Goal: Task Accomplishment & Management: Manage account settings

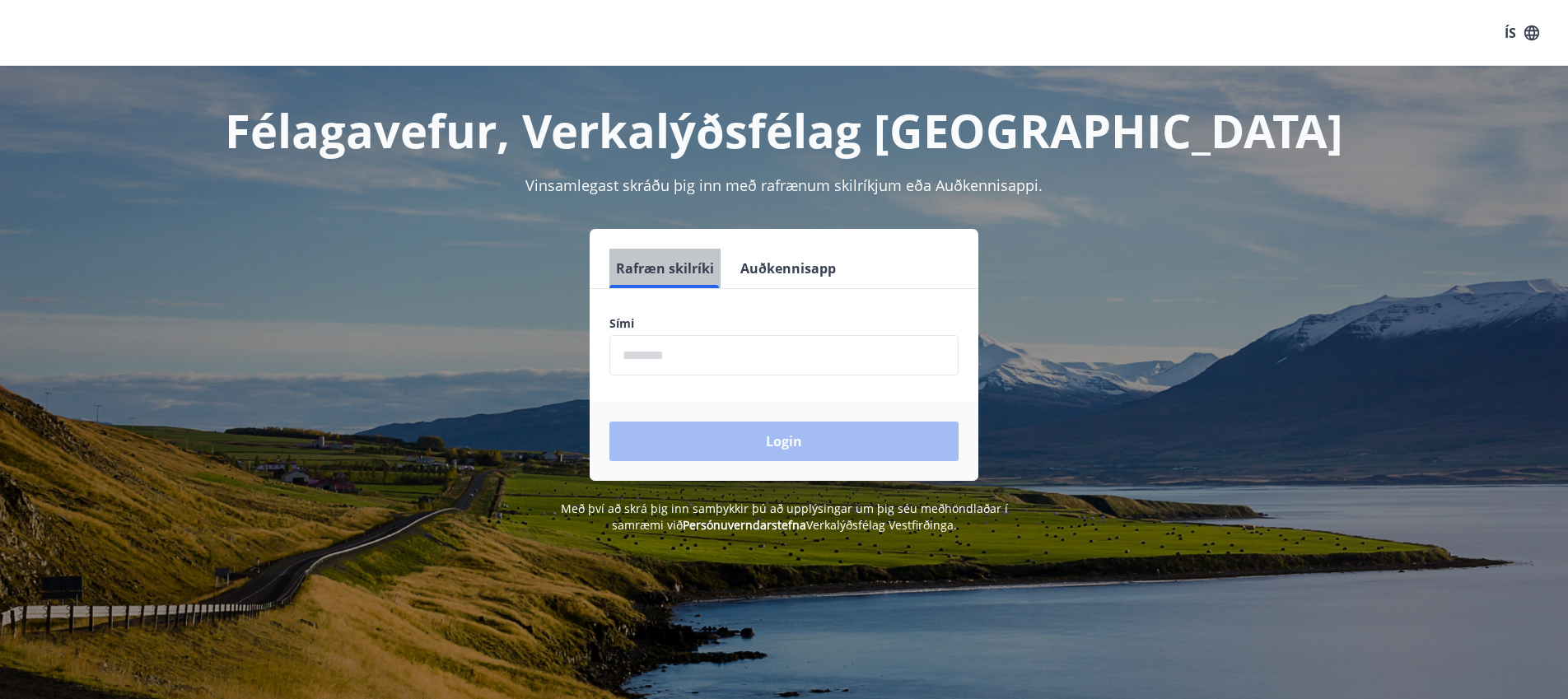
click at [665, 273] on button "Rafræn skilríki" at bounding box center [665, 269] width 111 height 40
click at [625, 343] on input "phone" at bounding box center [784, 355] width 349 height 40
type input "********"
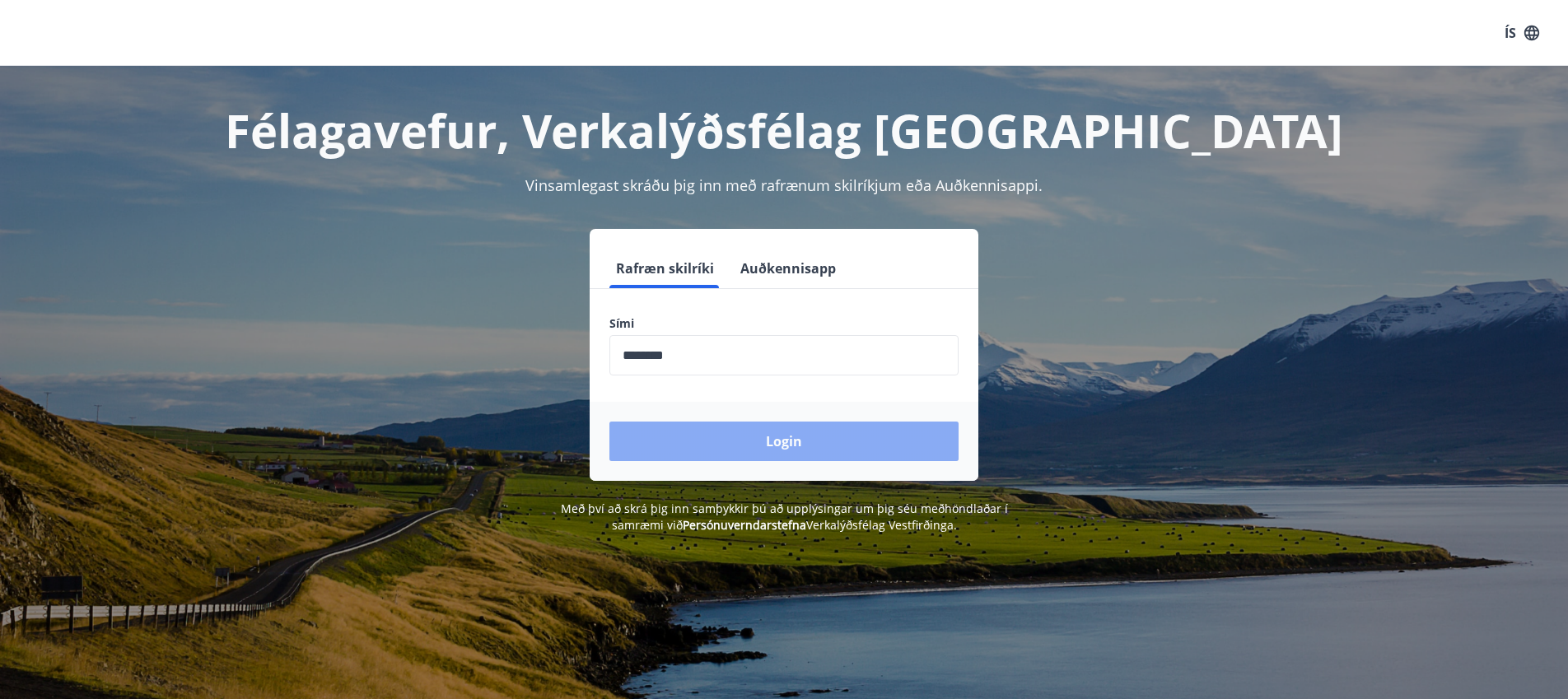
click at [716, 432] on button "Login" at bounding box center [784, 442] width 349 height 40
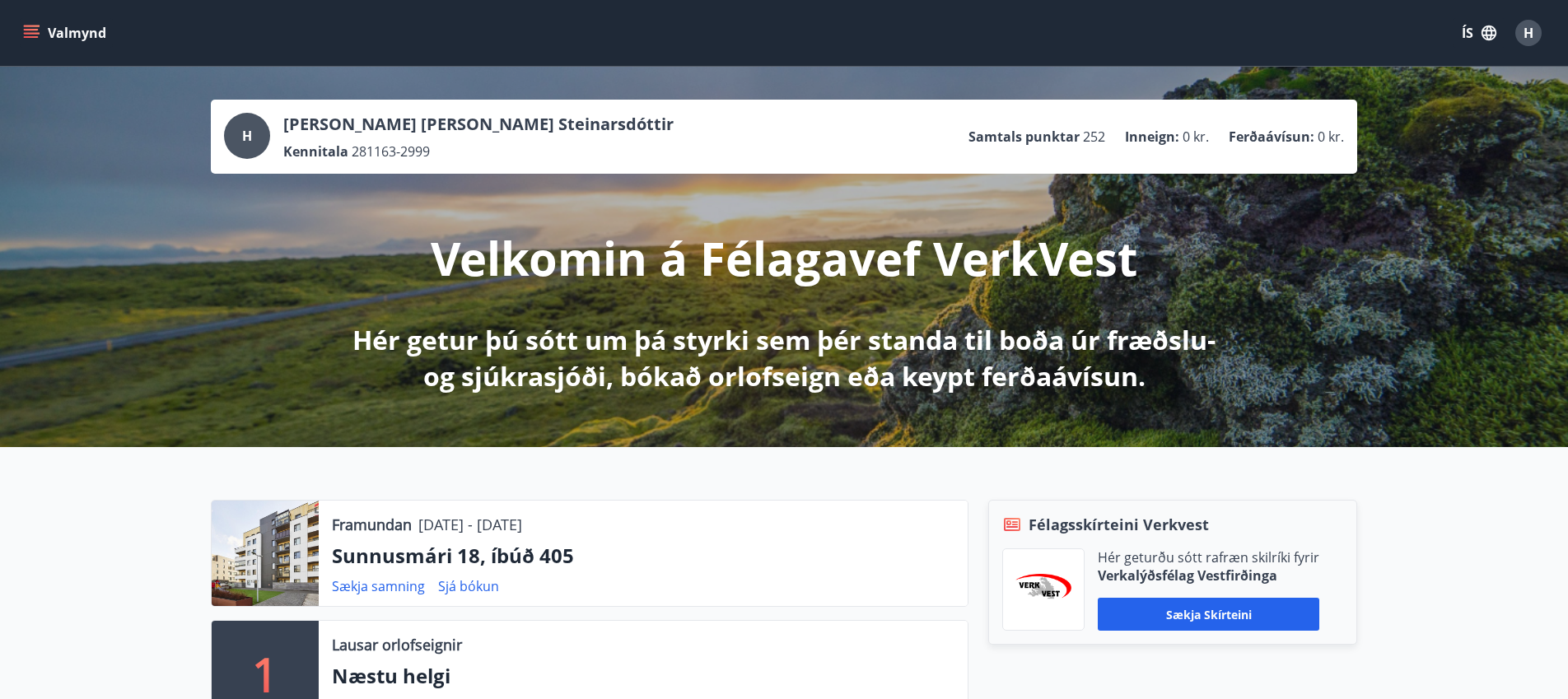
click at [35, 29] on icon "menu" at bounding box center [31, 30] width 15 height 2
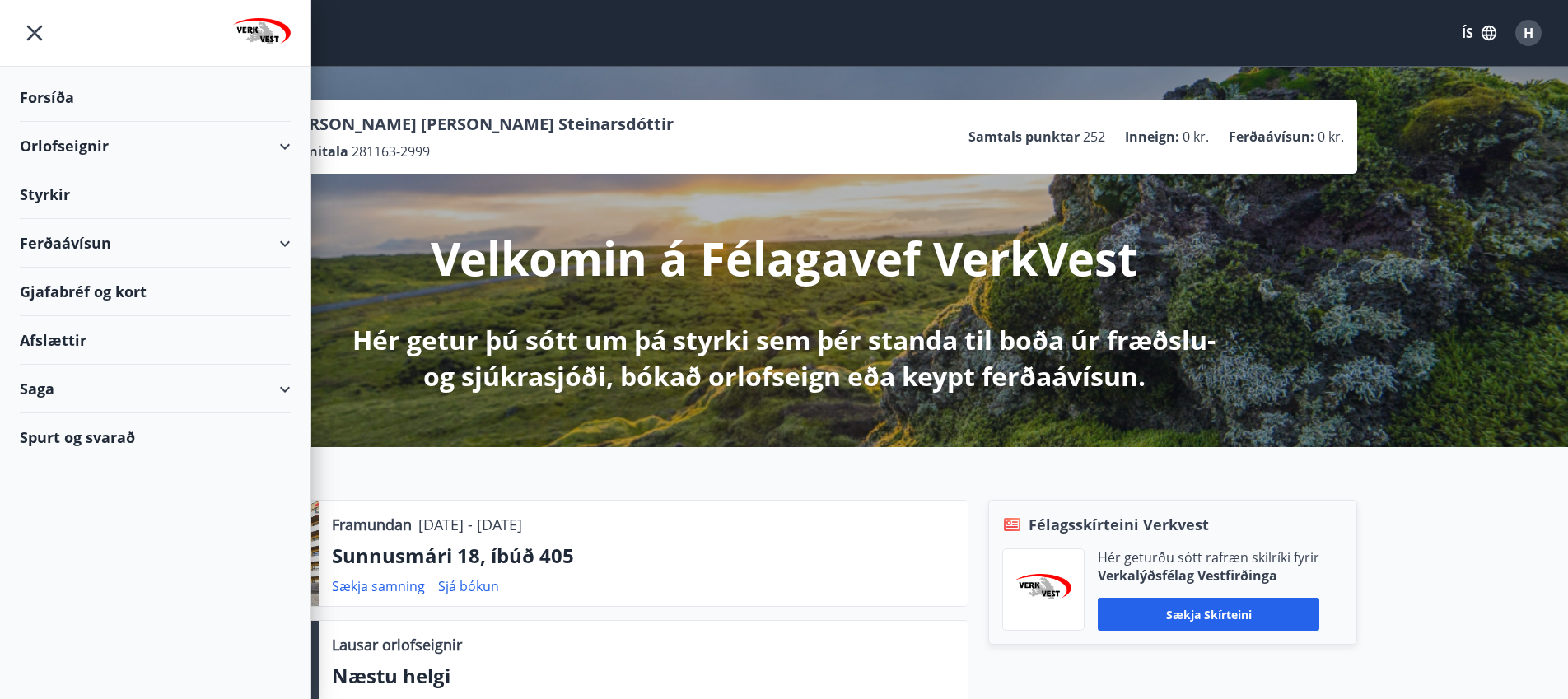
click at [284, 152] on div "Orlofseignir" at bounding box center [155, 146] width 271 height 49
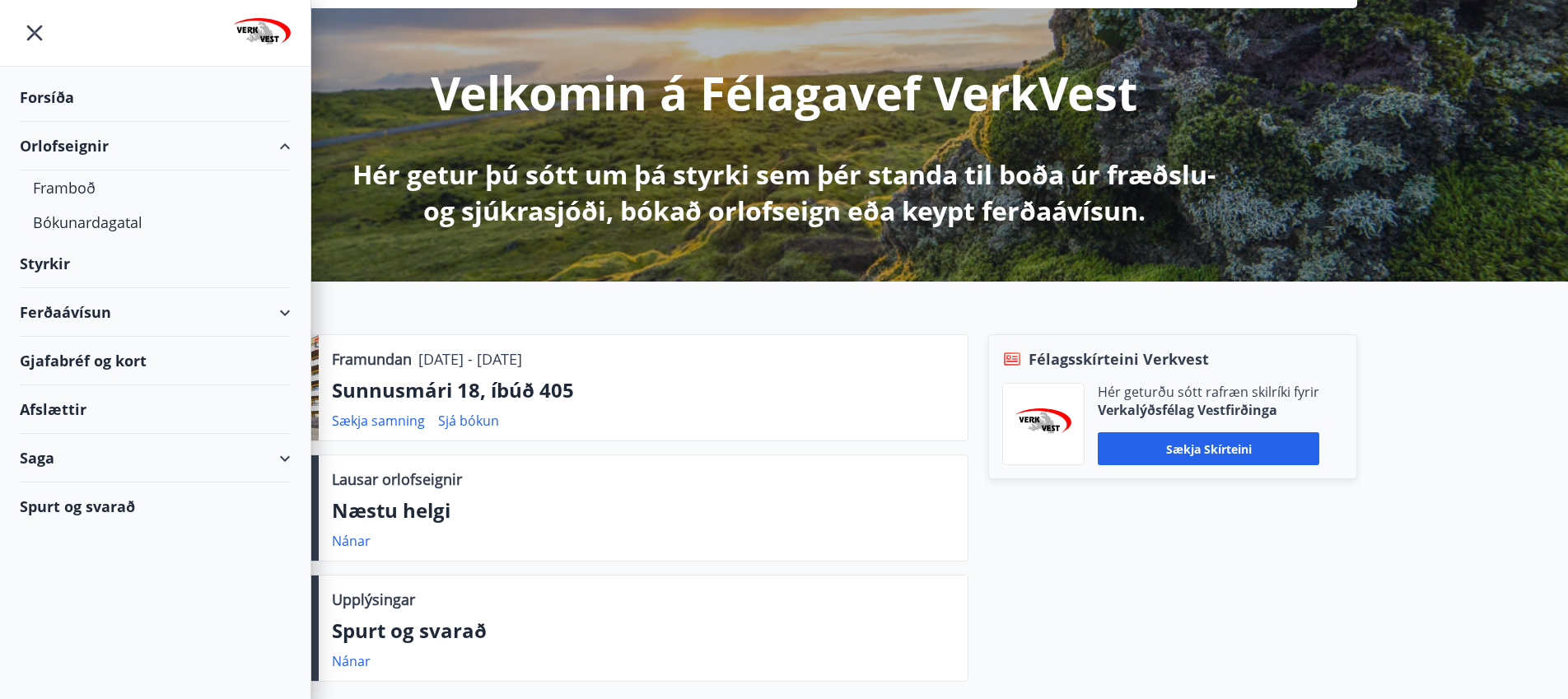
scroll to position [165, 0]
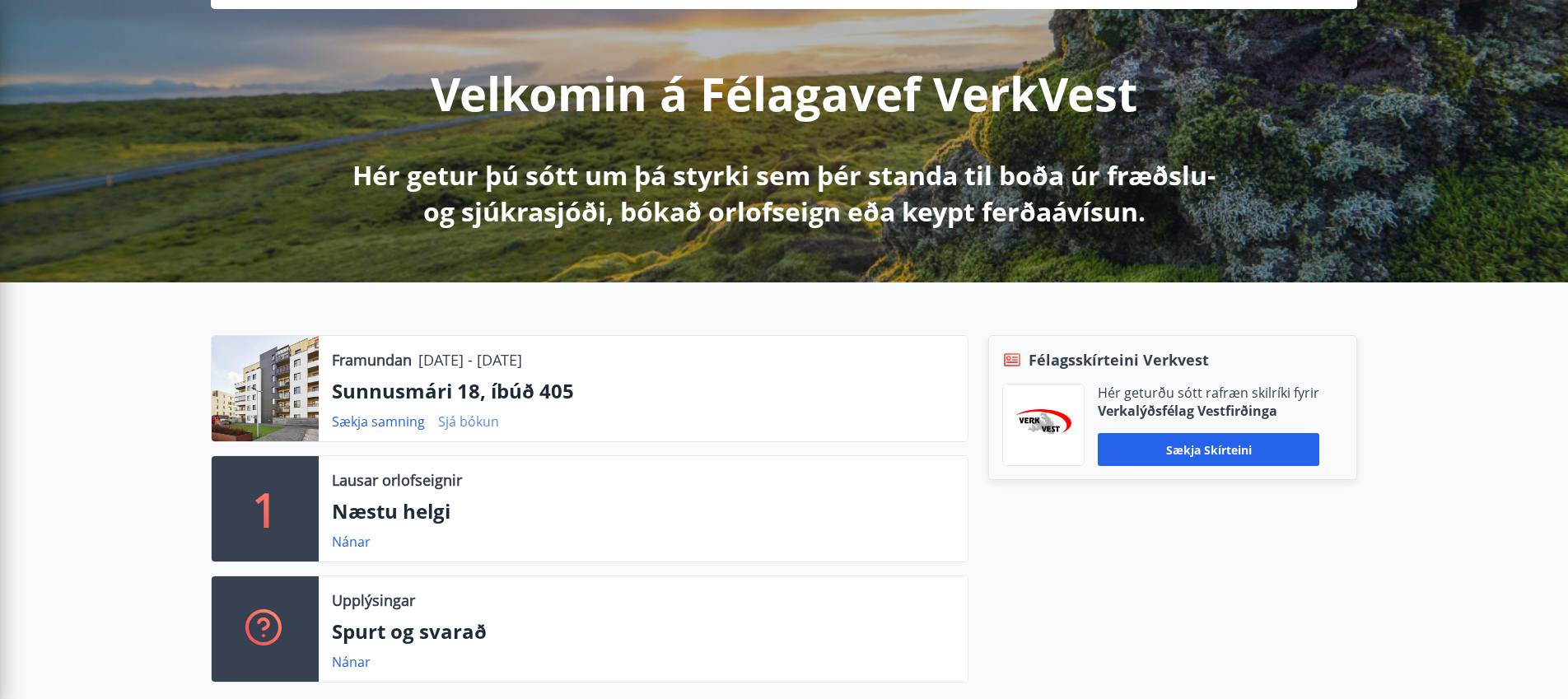
click at [466, 421] on link "Sjá bókun" at bounding box center [468, 421] width 61 height 18
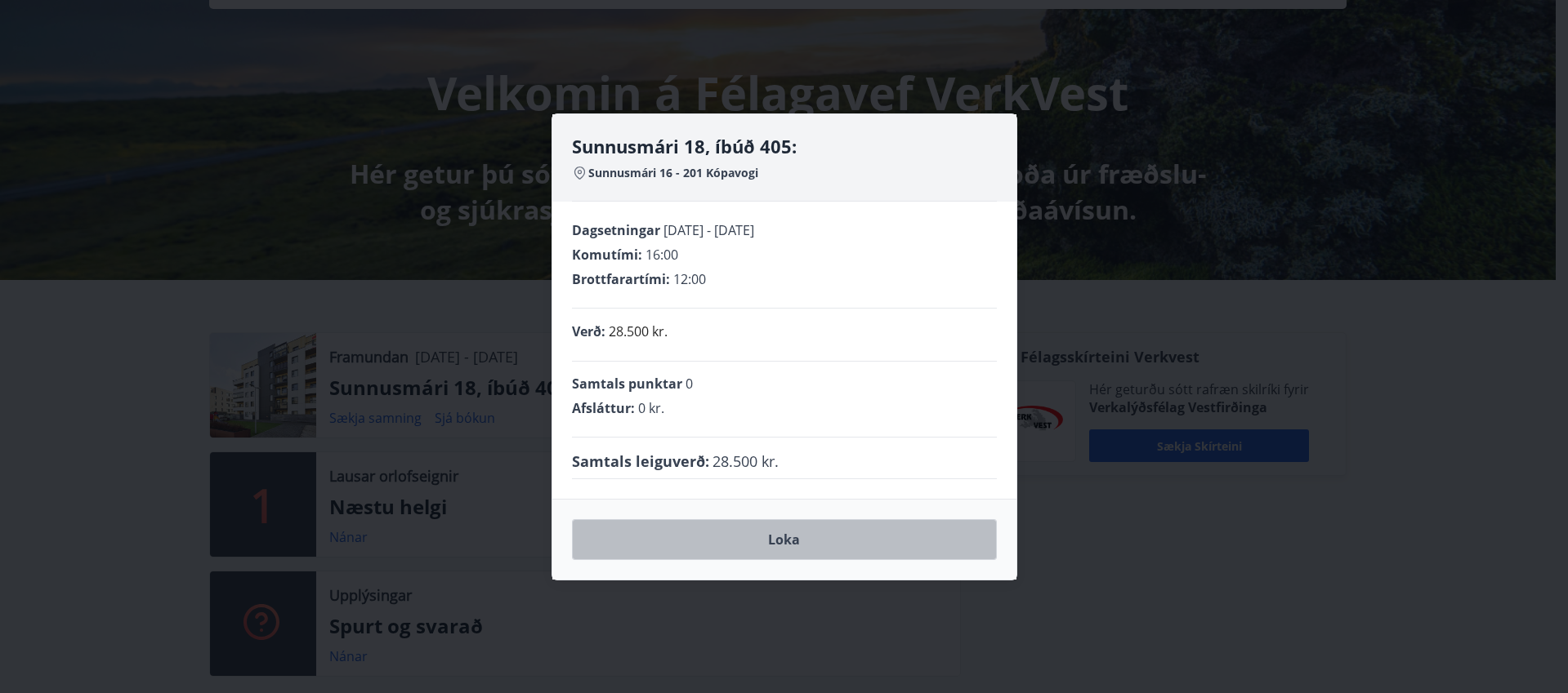
click at [768, 543] on button "Loka" at bounding box center [785, 539] width 425 height 41
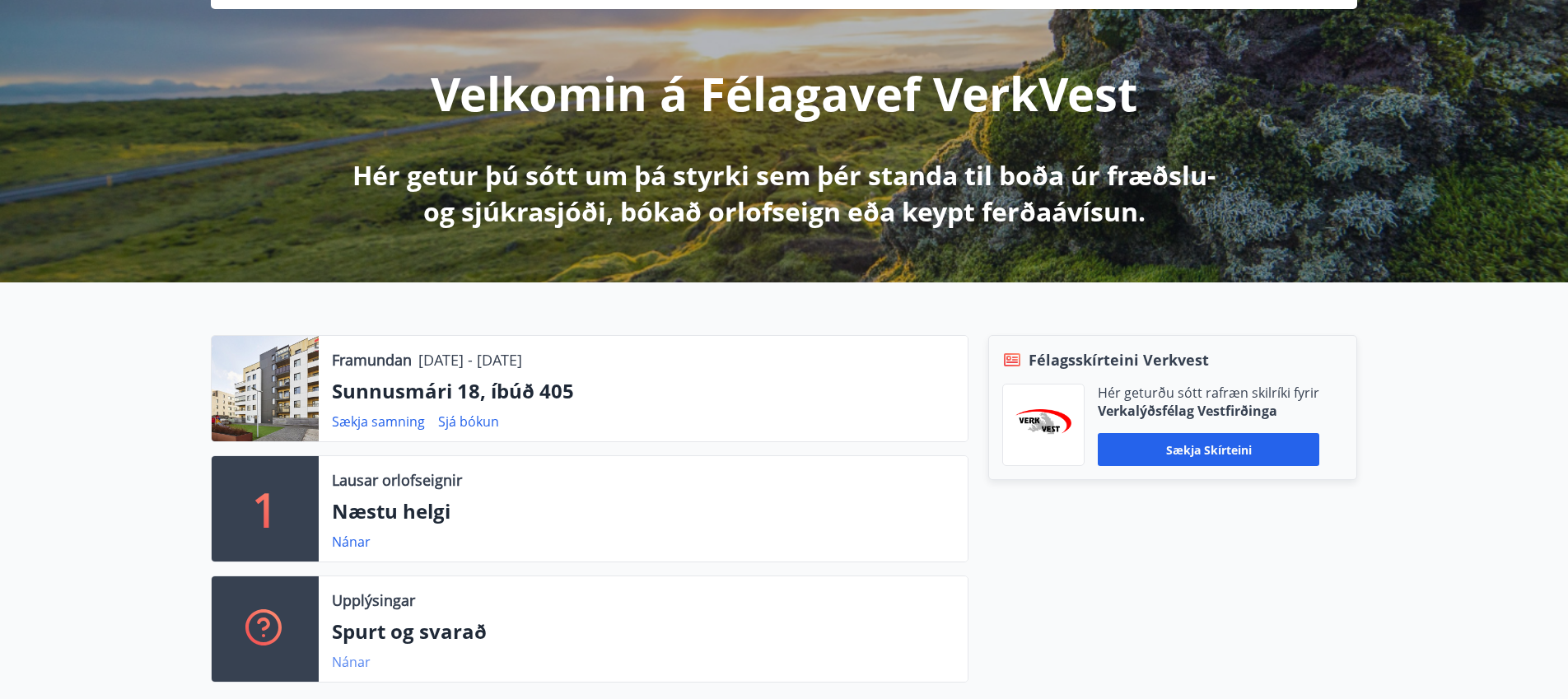
click at [339, 662] on link "Nánar" at bounding box center [351, 662] width 39 height 18
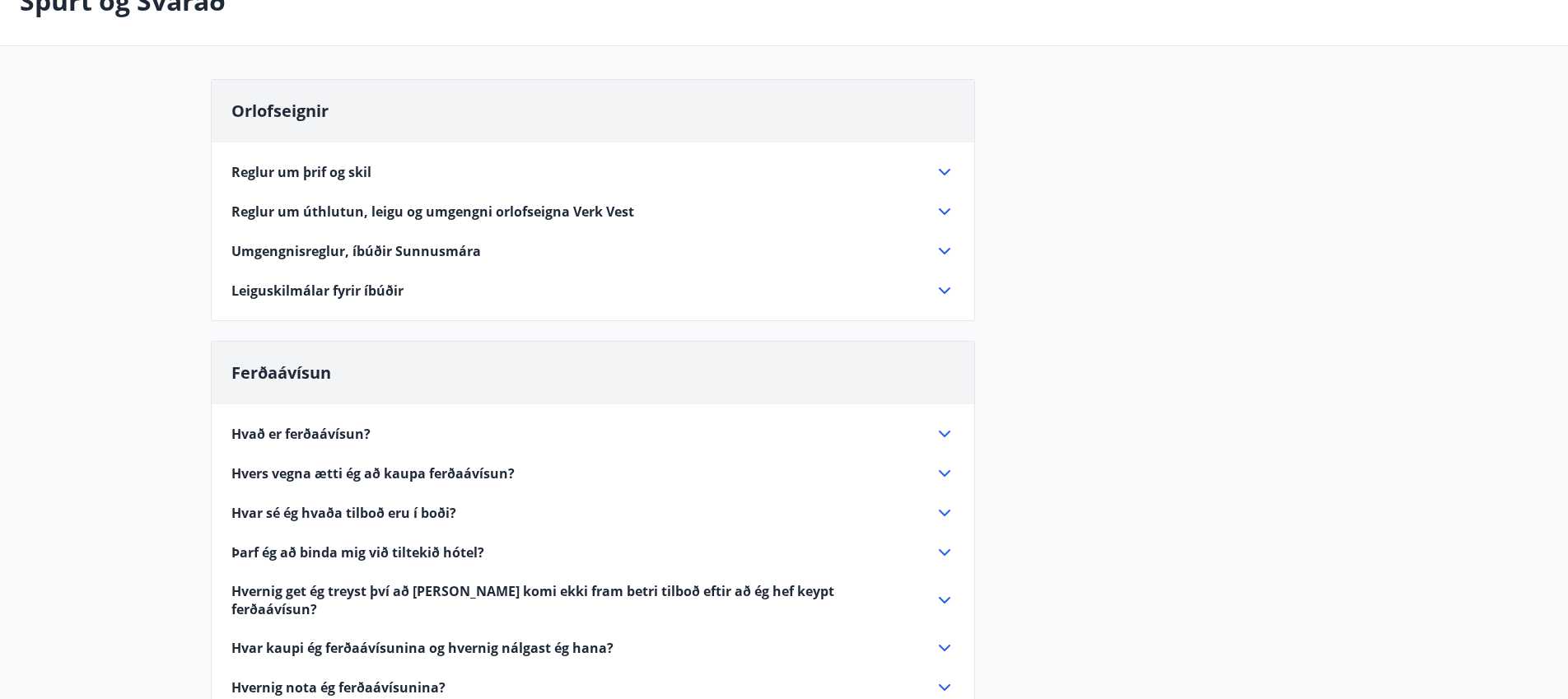
scroll to position [83, 0]
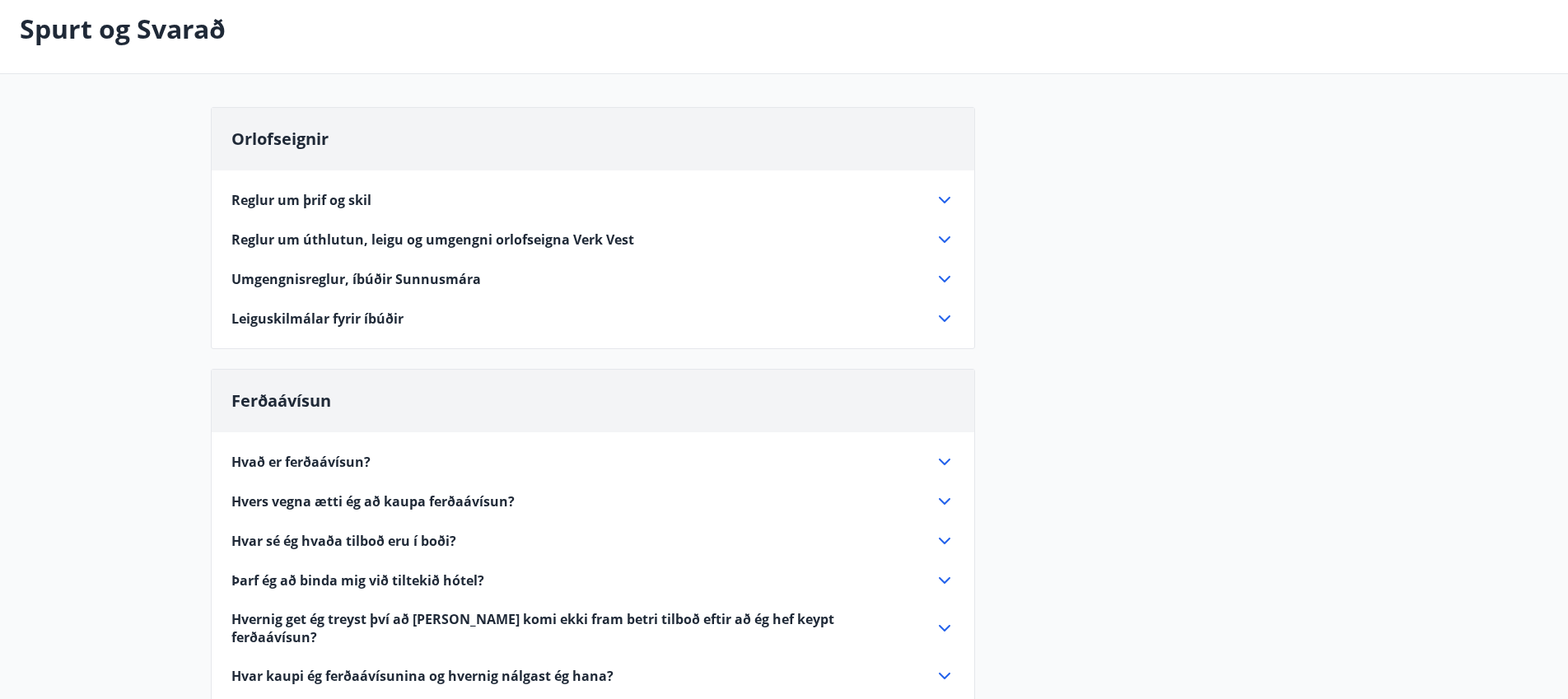
click at [941, 198] on icon at bounding box center [944, 200] width 11 height 7
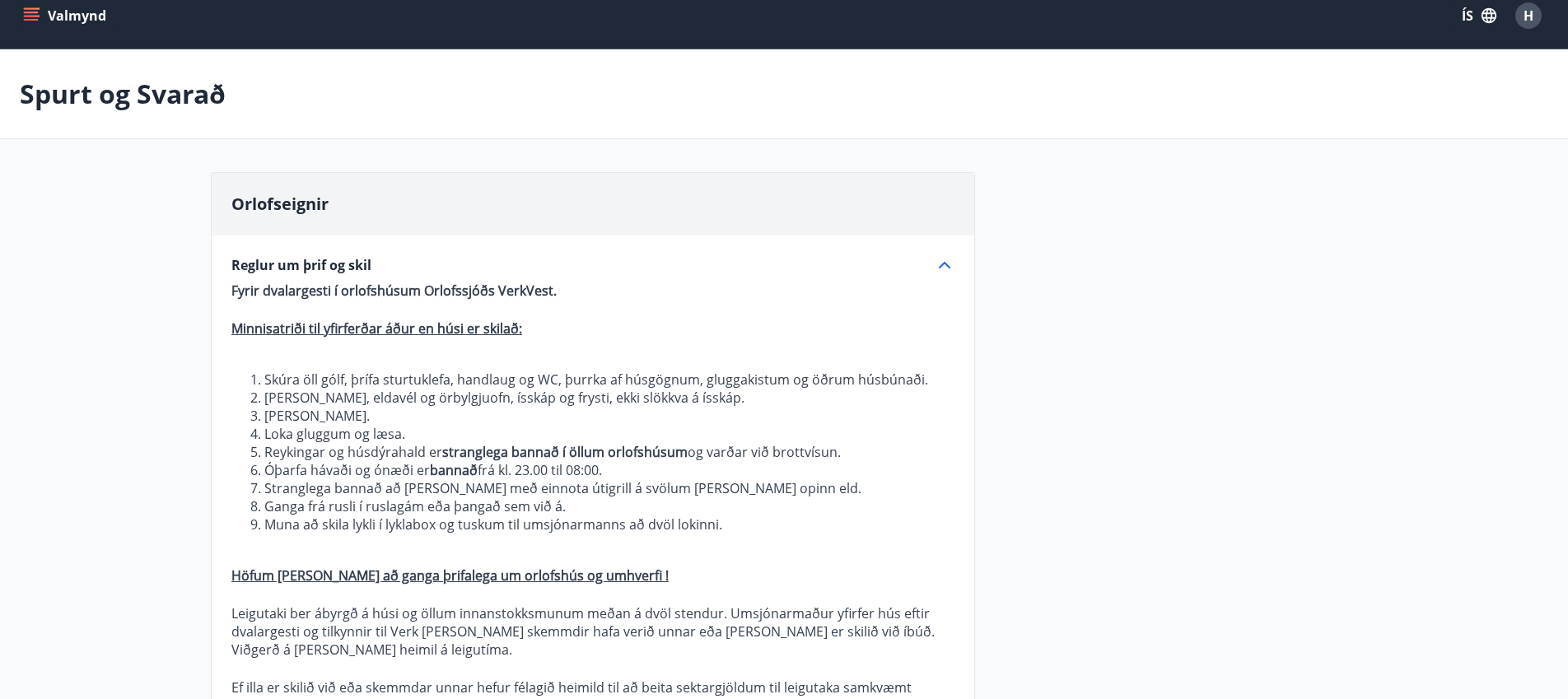
scroll to position [0, 0]
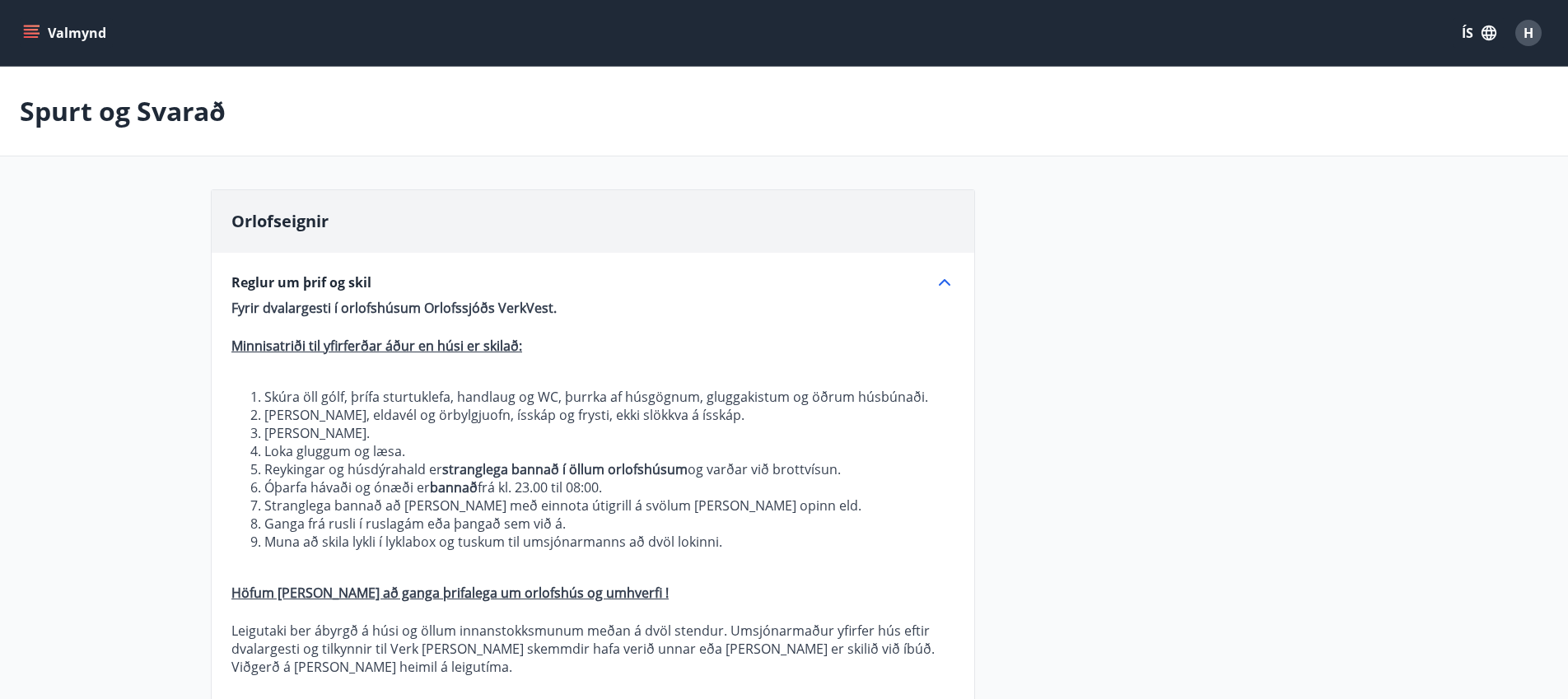
click at [25, 34] on icon "menu" at bounding box center [30, 32] width 16 height 16
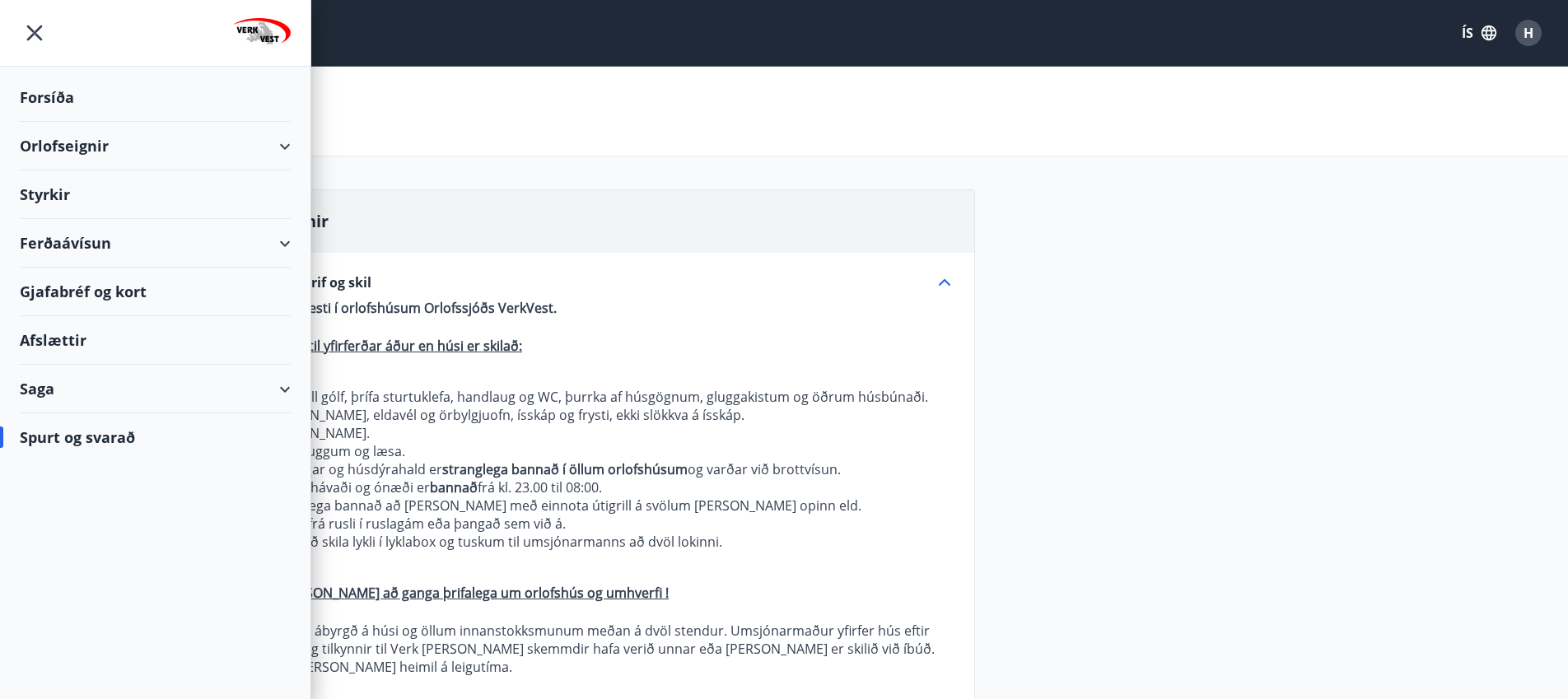
click at [287, 386] on div "Saga" at bounding box center [155, 389] width 271 height 49
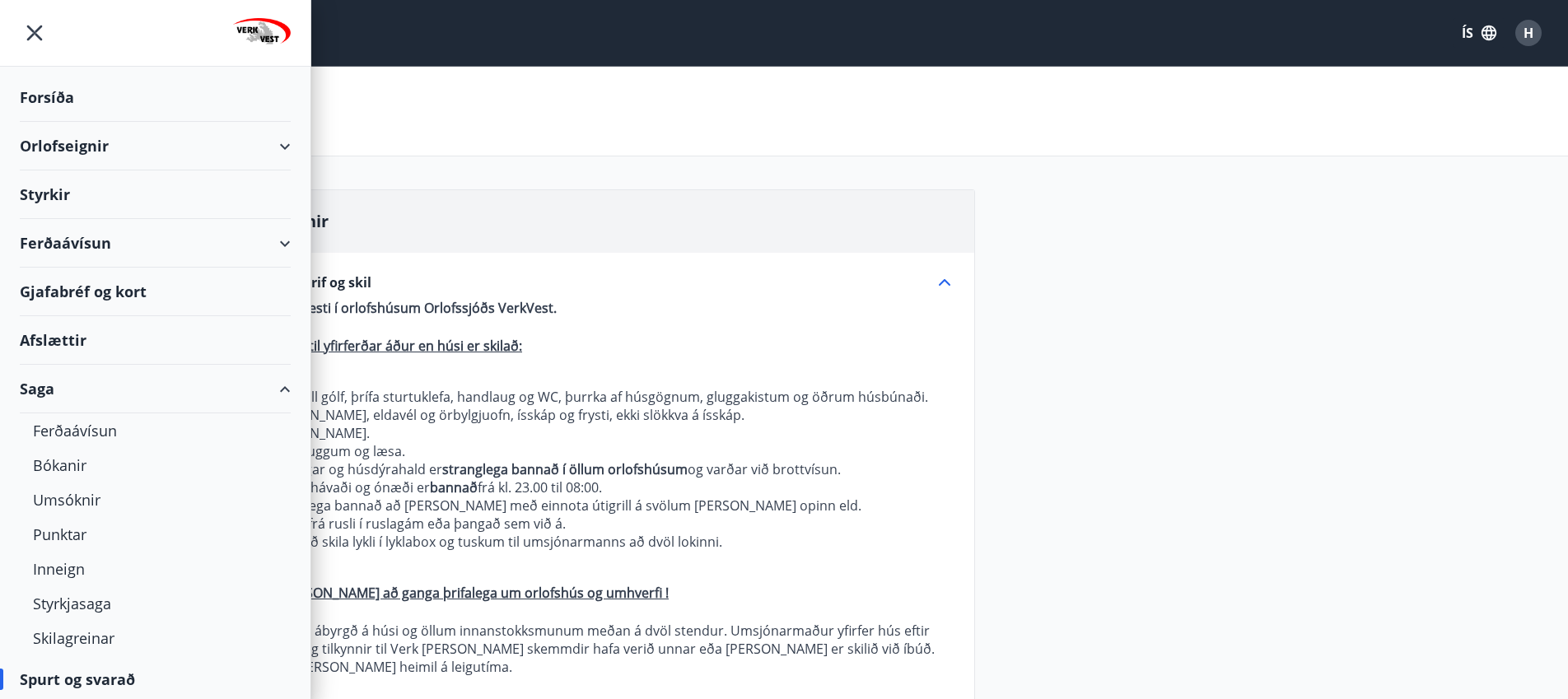
click at [271, 389] on div "Saga" at bounding box center [155, 389] width 271 height 49
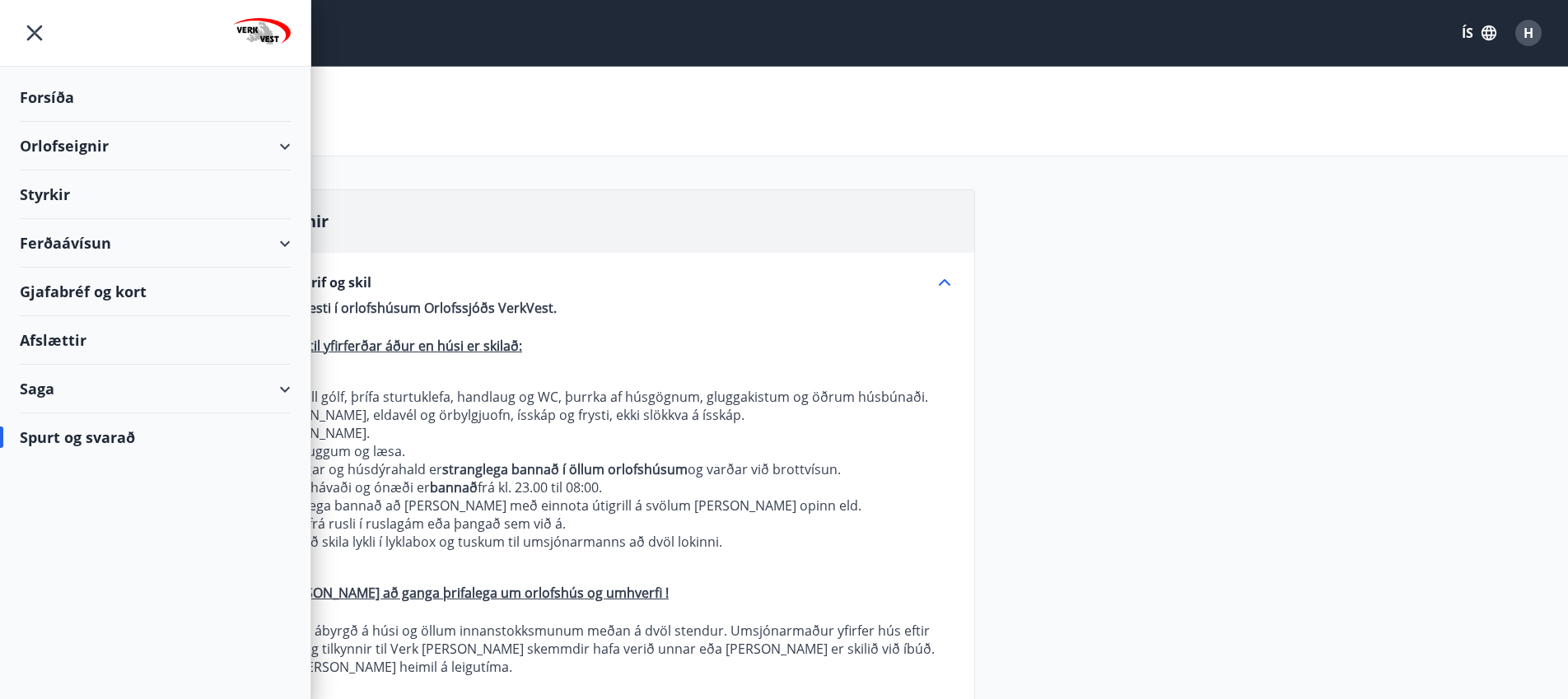
click at [50, 101] on div "Forsíða" at bounding box center [155, 97] width 271 height 49
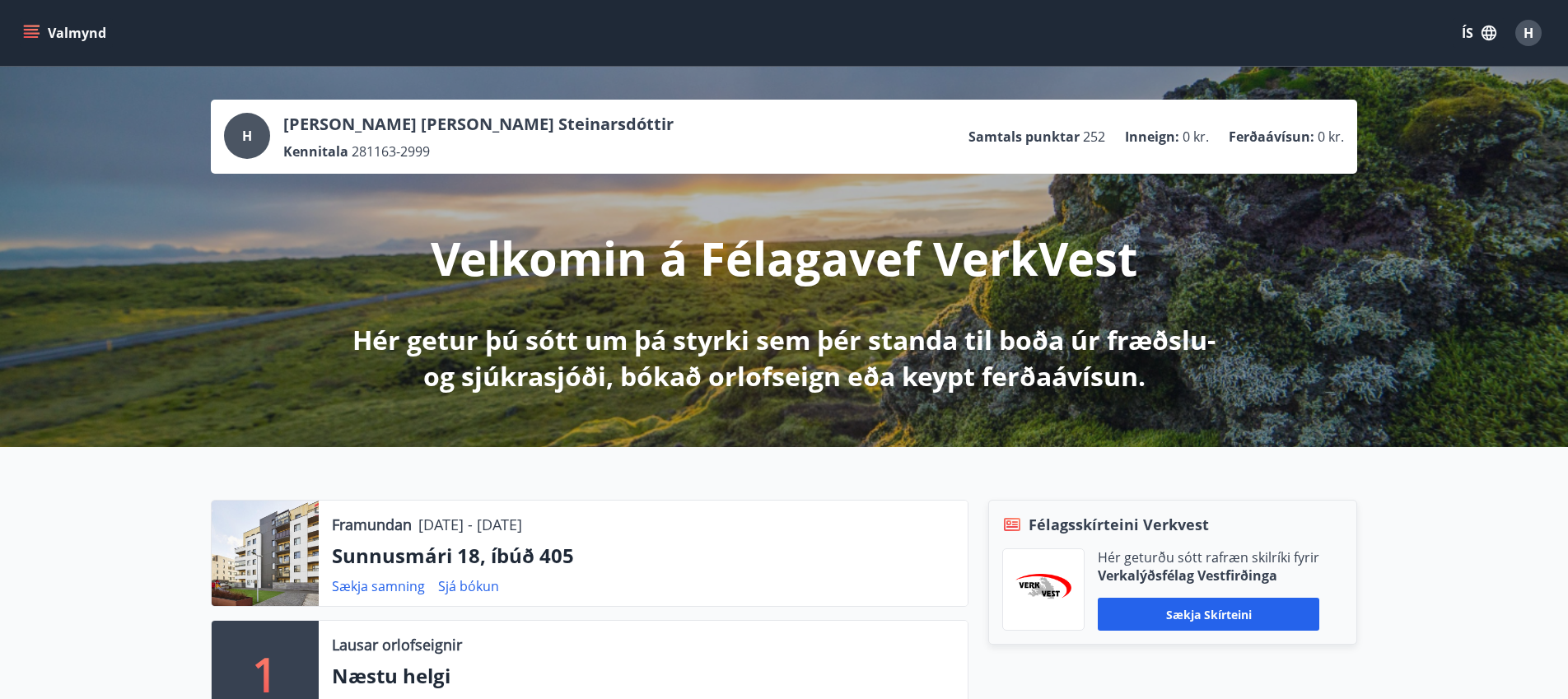
click at [27, 26] on icon "menu" at bounding box center [32, 27] width 18 height 2
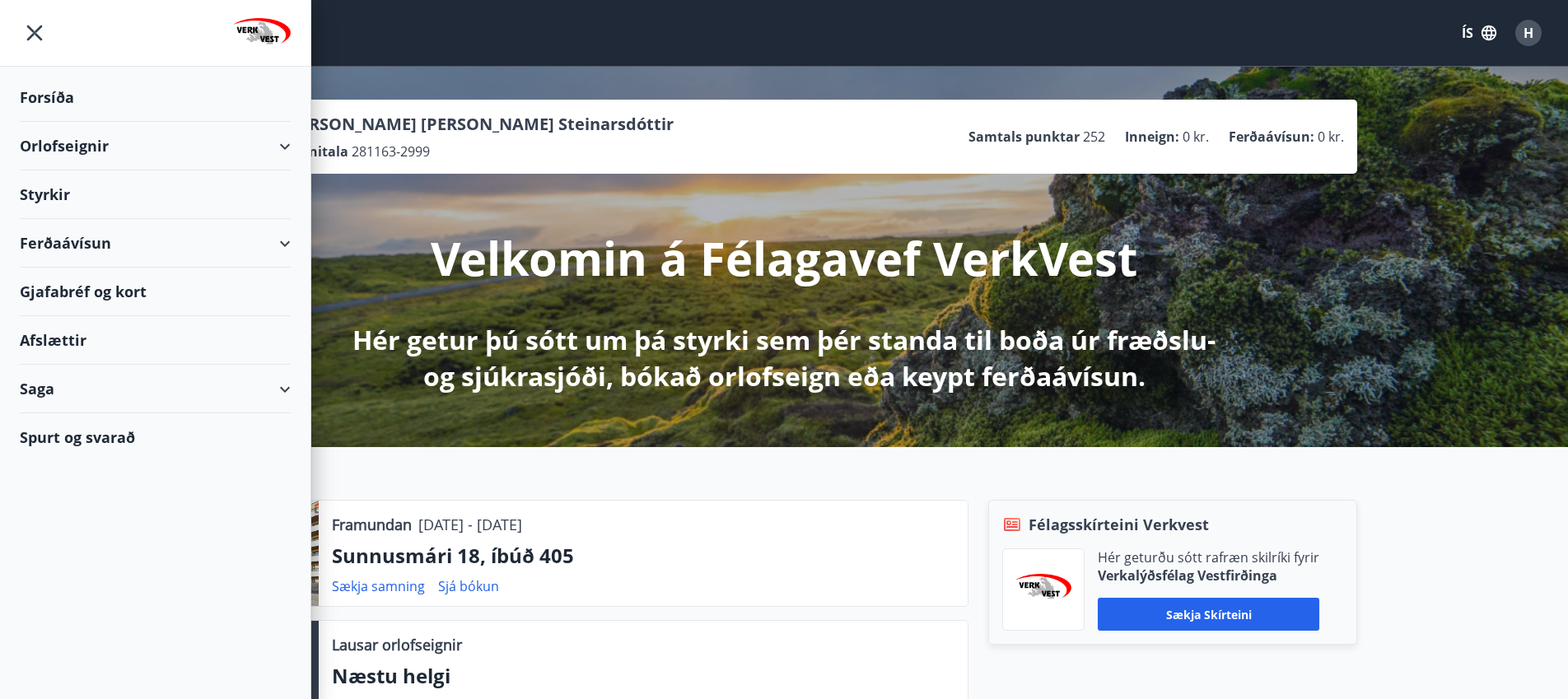
click at [25, 90] on div "Forsíða" at bounding box center [155, 97] width 271 height 49
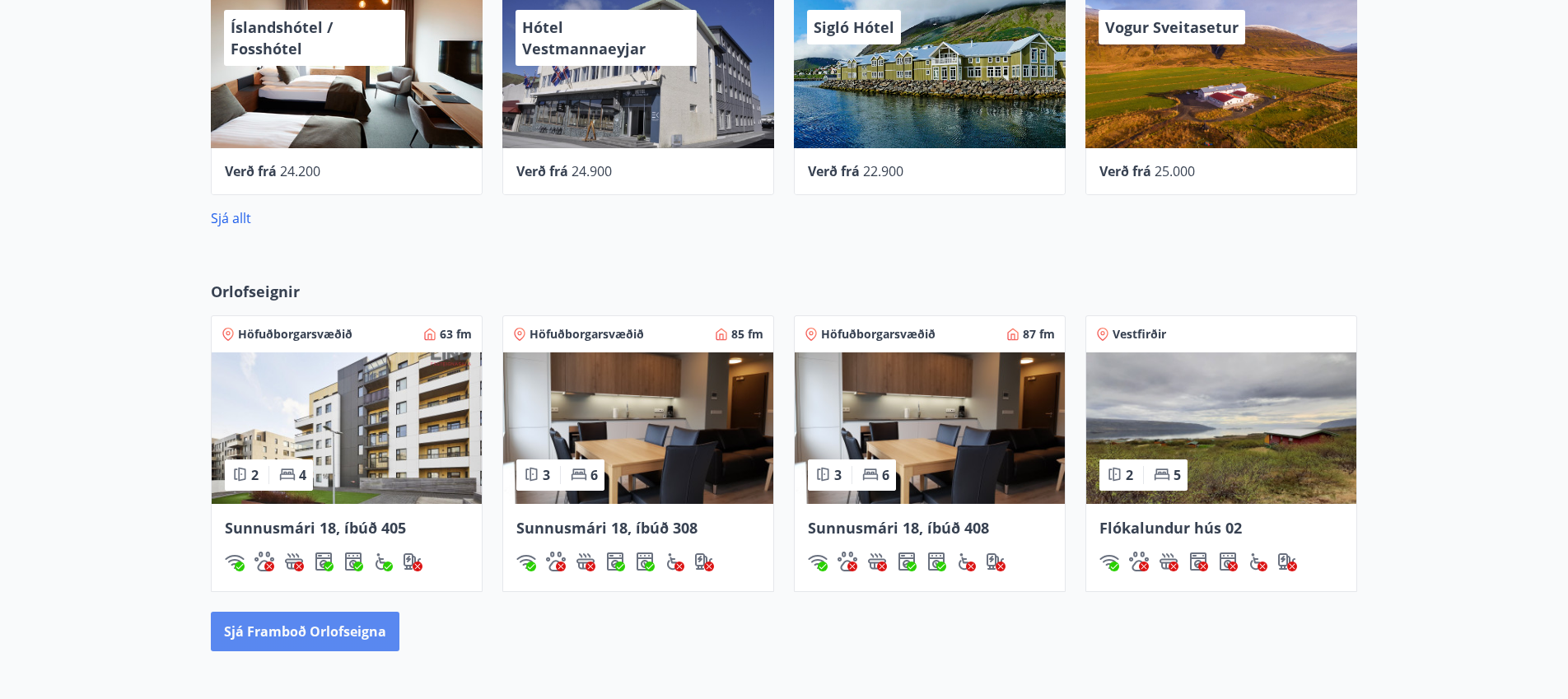
scroll to position [989, 0]
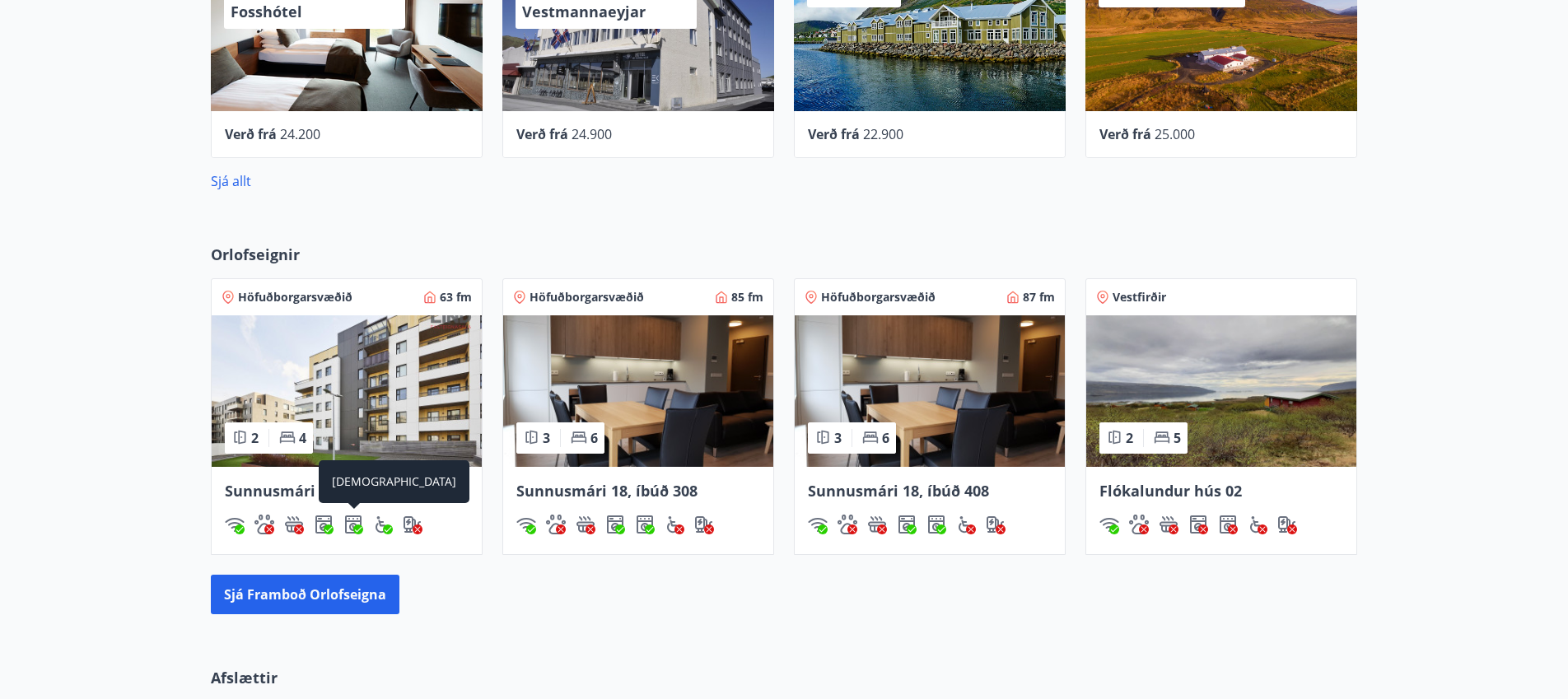
click at [356, 486] on div "Þurrkari" at bounding box center [394, 482] width 150 height 43
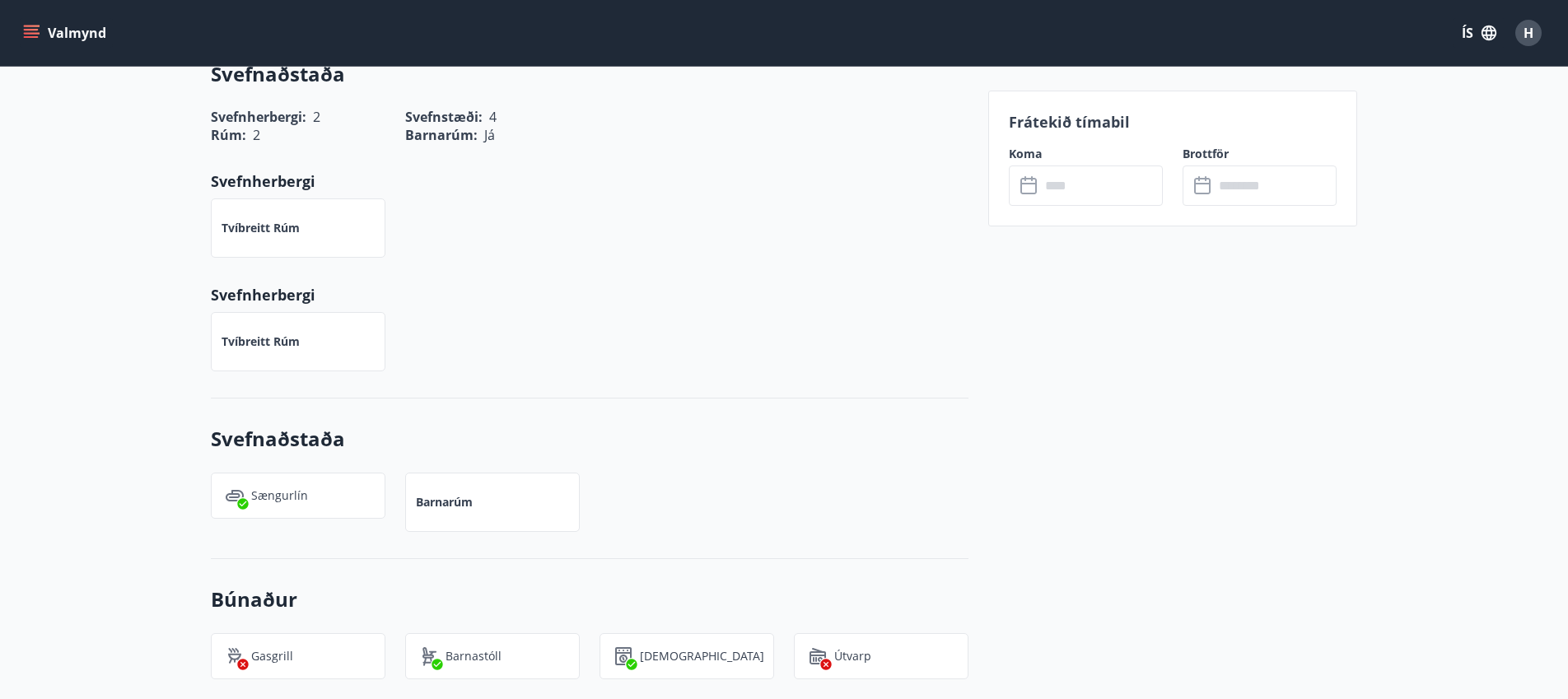
scroll to position [824, 0]
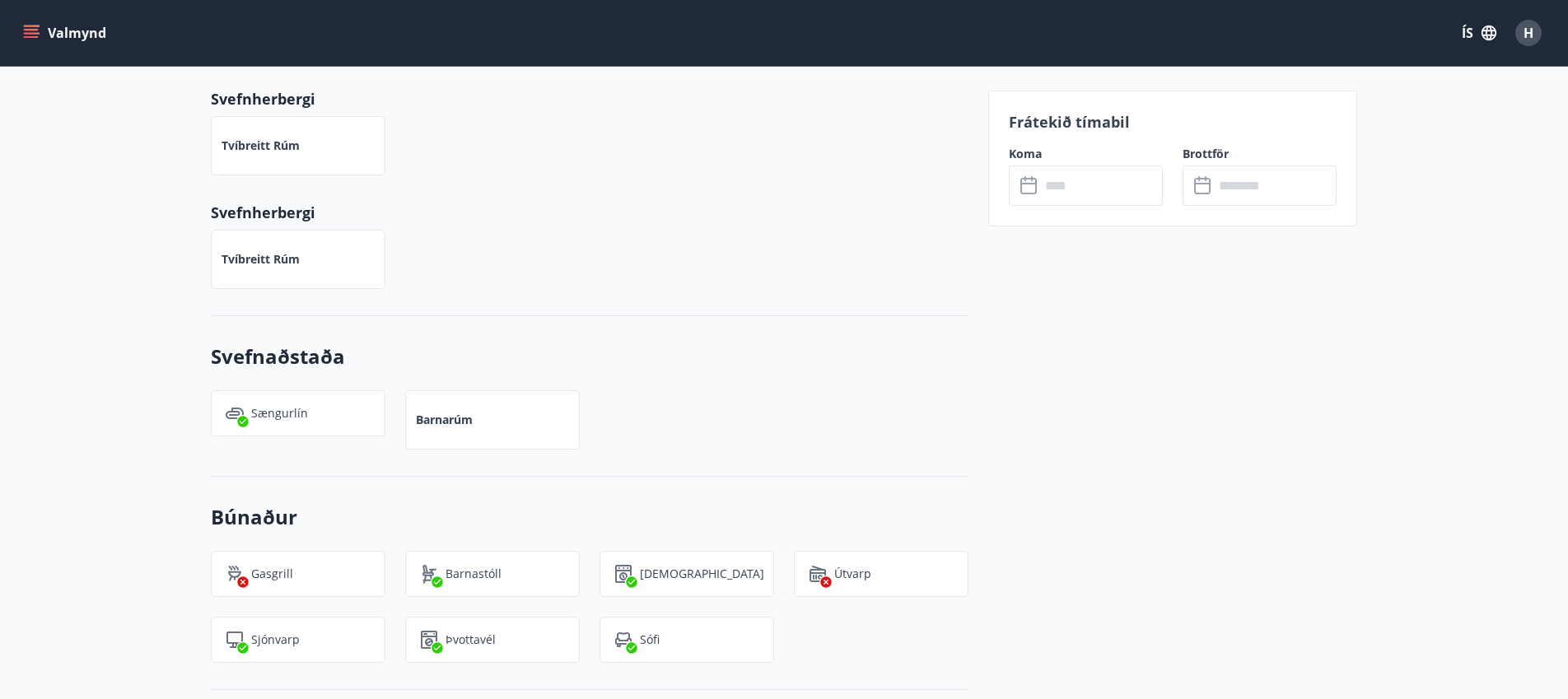
click at [281, 418] on p "Sængurlín" at bounding box center [280, 413] width 57 height 16
click at [242, 421] on icon at bounding box center [242, 421] width 10 height 10
click at [235, 415] on img at bounding box center [234, 413] width 20 height 20
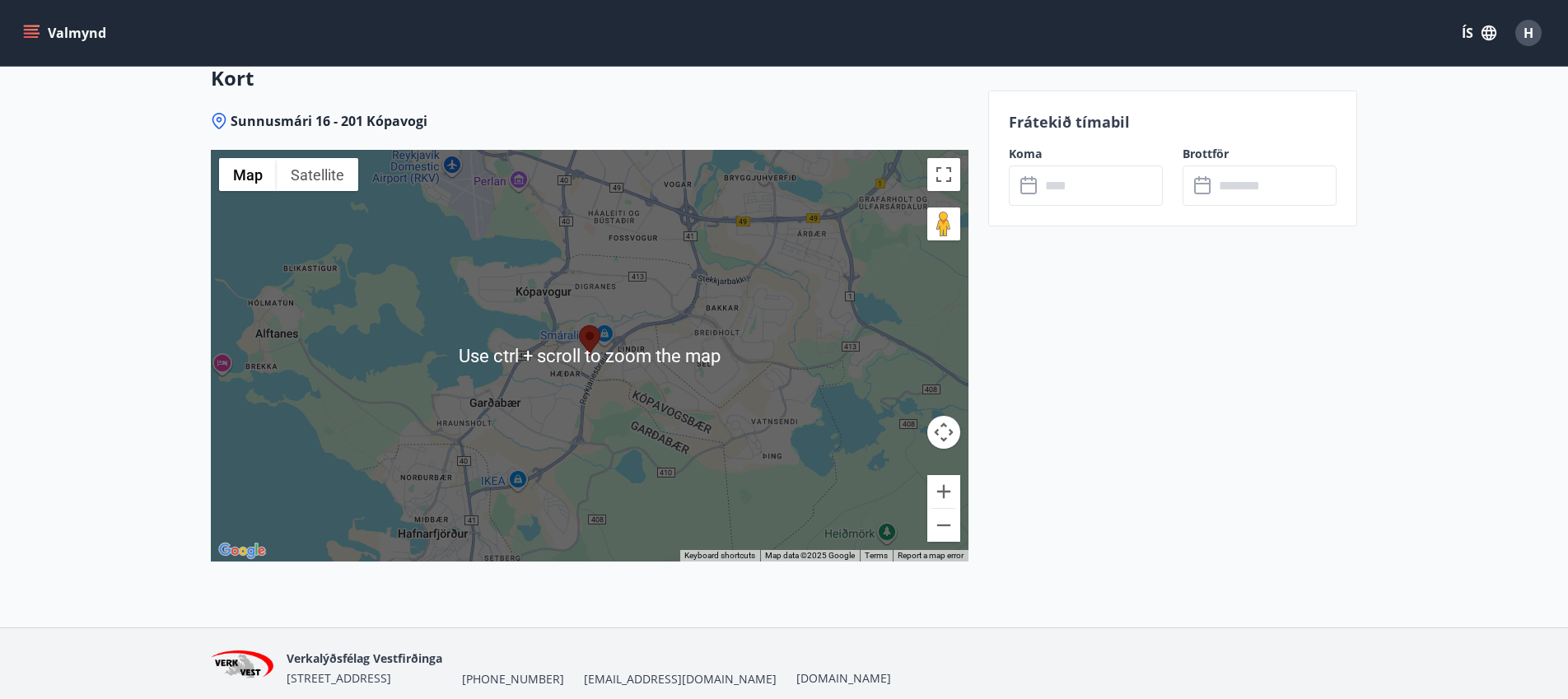
scroll to position [2097, 0]
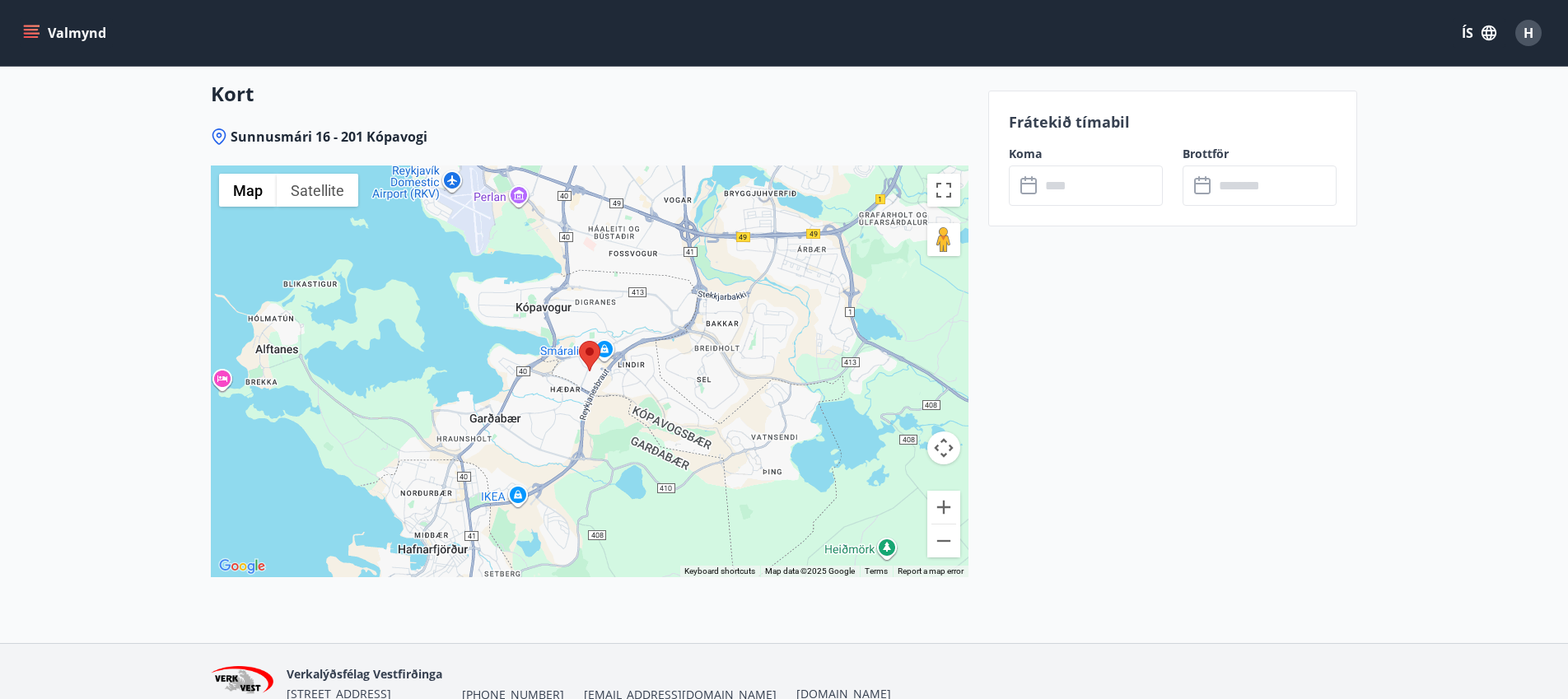
click at [33, 27] on icon "menu" at bounding box center [32, 27] width 18 height 2
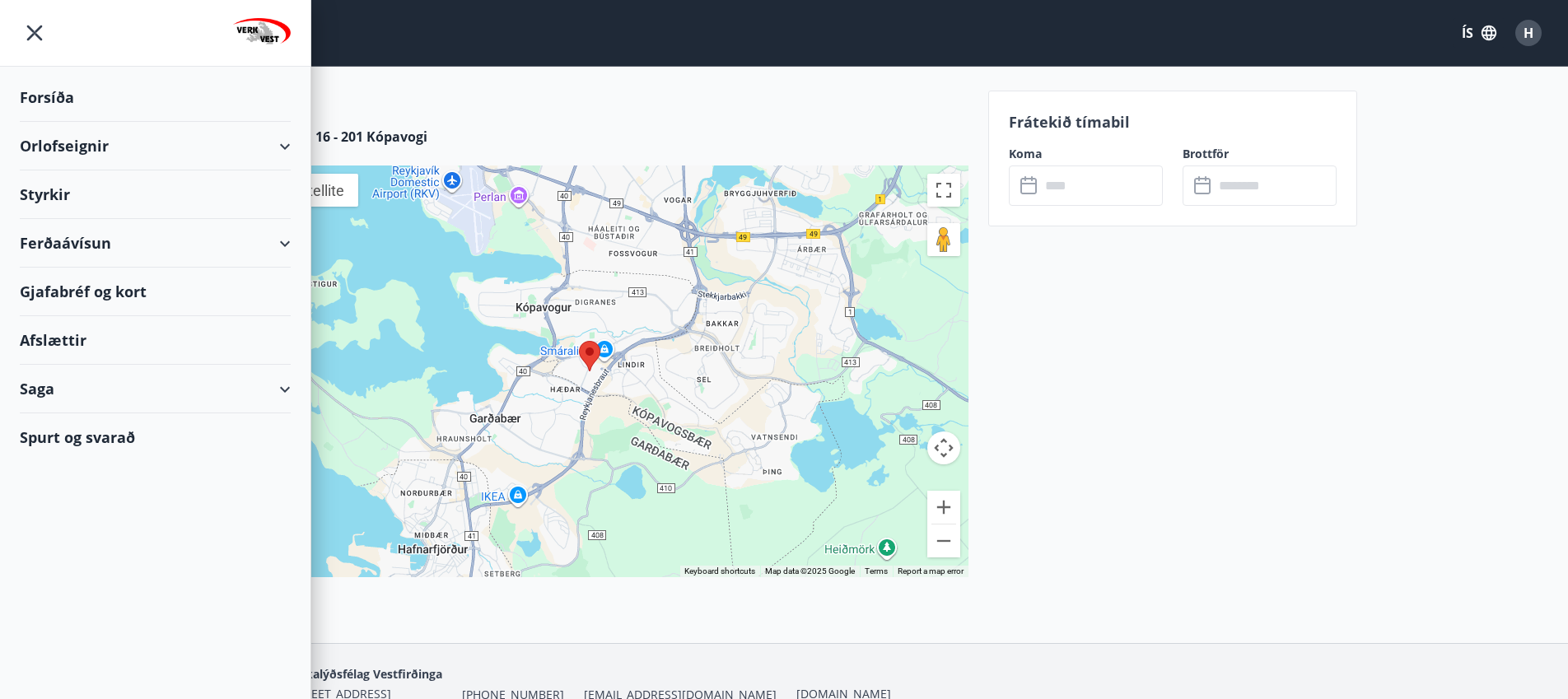
click at [32, 290] on div "Gjafabréf og kort" at bounding box center [155, 291] width 271 height 49
click at [33, 30] on icon "menu" at bounding box center [34, 32] width 30 height 30
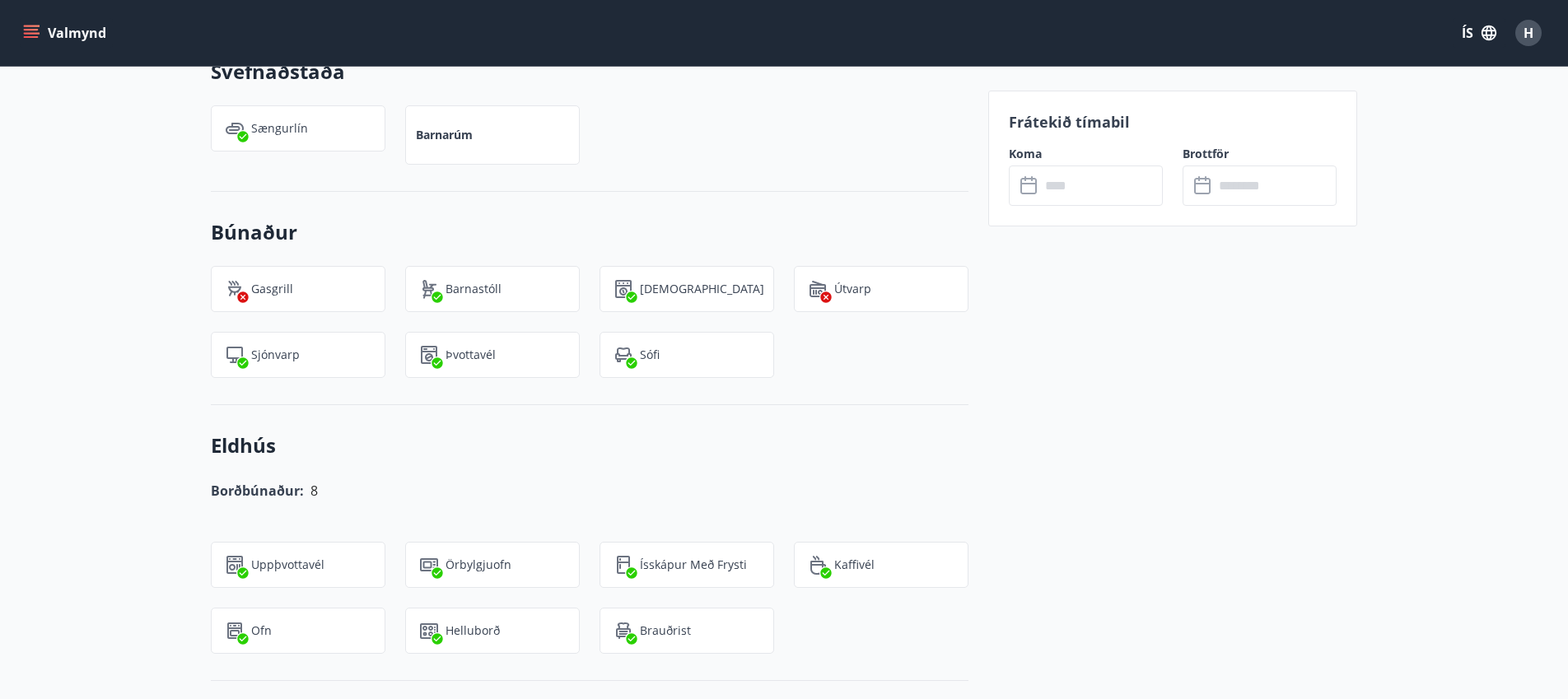
scroll to position [1191, 0]
